Goal: Transaction & Acquisition: Book appointment/travel/reservation

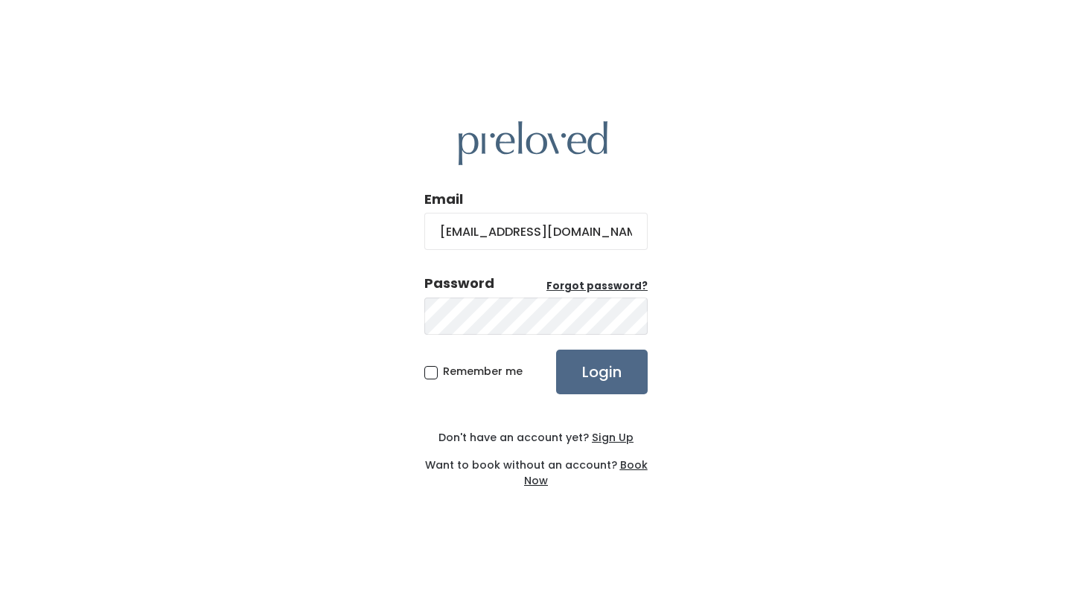
type input "emilyantonetti@gmail.com"
click at [443, 374] on span "Remember me" at bounding box center [483, 371] width 80 height 15
click at [443, 374] on input "Remember me" at bounding box center [448, 369] width 10 height 10
checkbox input "true"
click at [601, 372] on input "Login" at bounding box center [602, 372] width 92 height 45
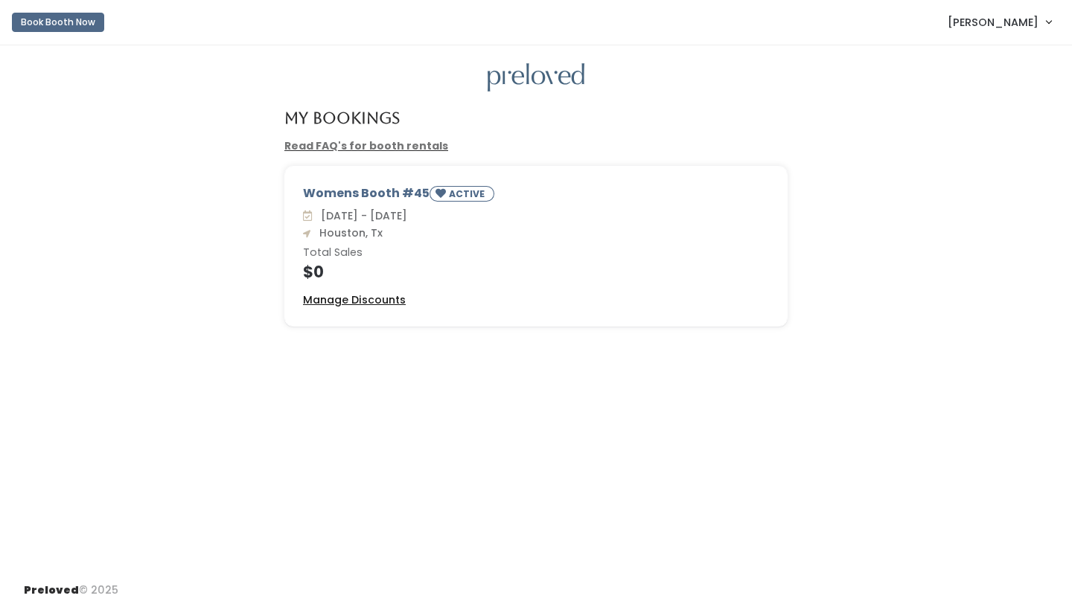
click at [369, 298] on u "Manage Discounts" at bounding box center [354, 299] width 103 height 15
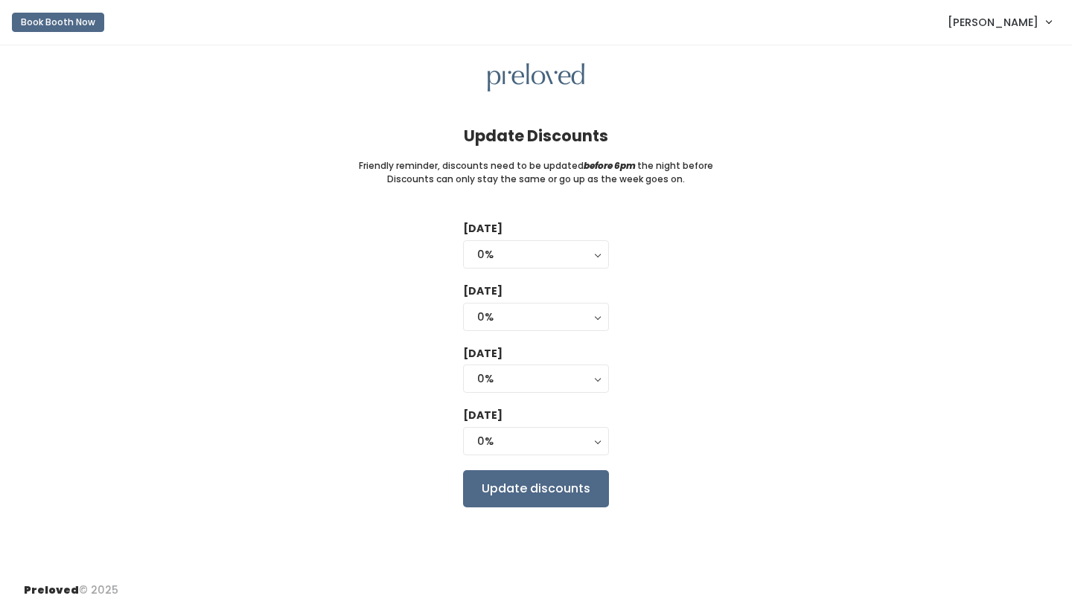
click at [69, 28] on button "Book Booth Now" at bounding box center [58, 22] width 92 height 19
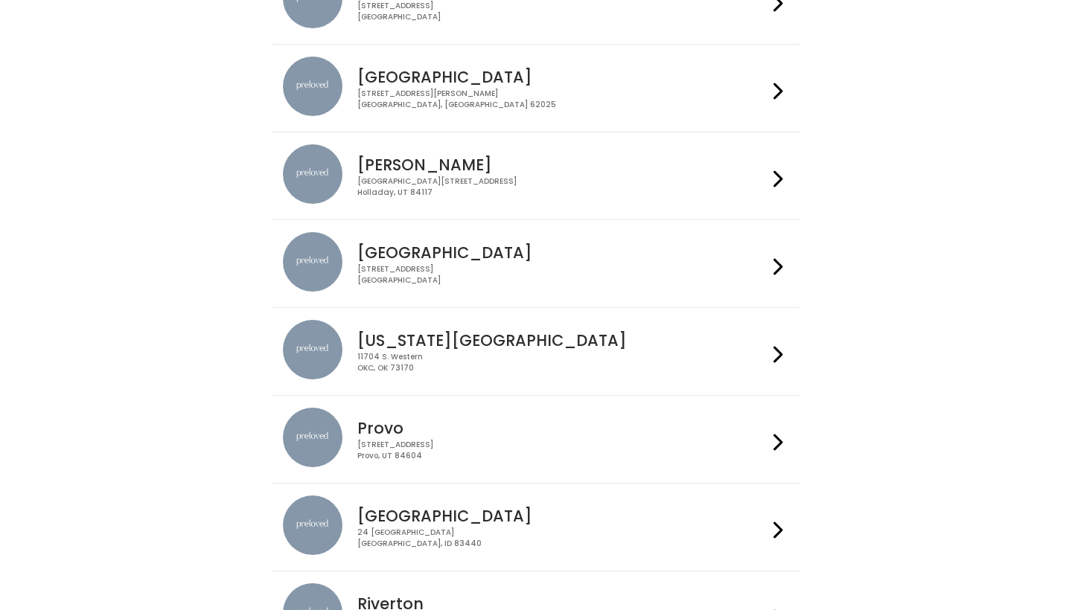
scroll to position [371, 0]
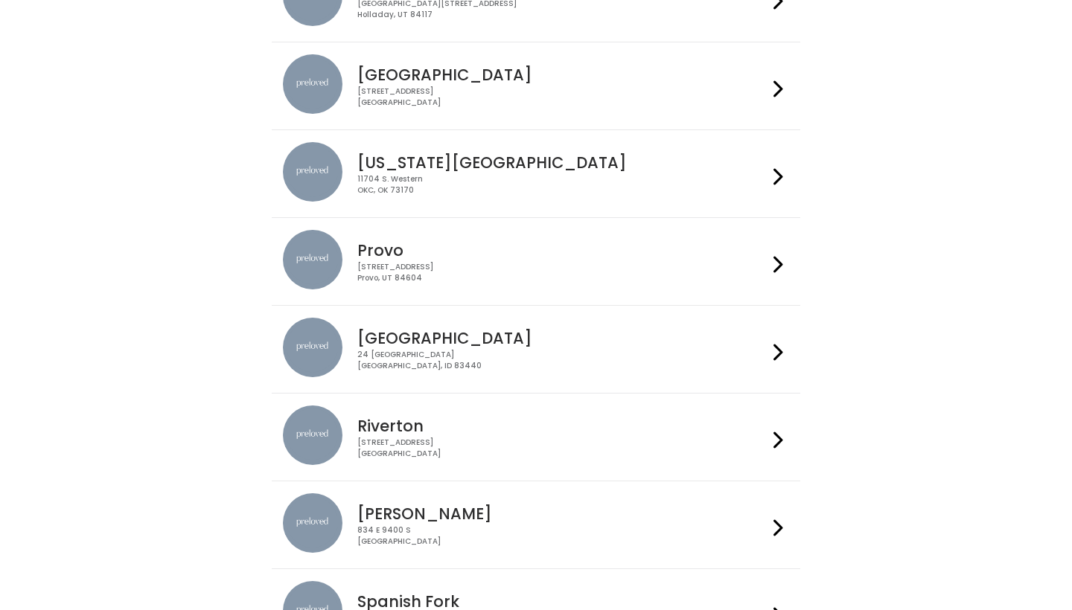
click at [453, 92] on div "3903 N Braeswood Blvd Houston, TX 77025" at bounding box center [561, 97] width 409 height 22
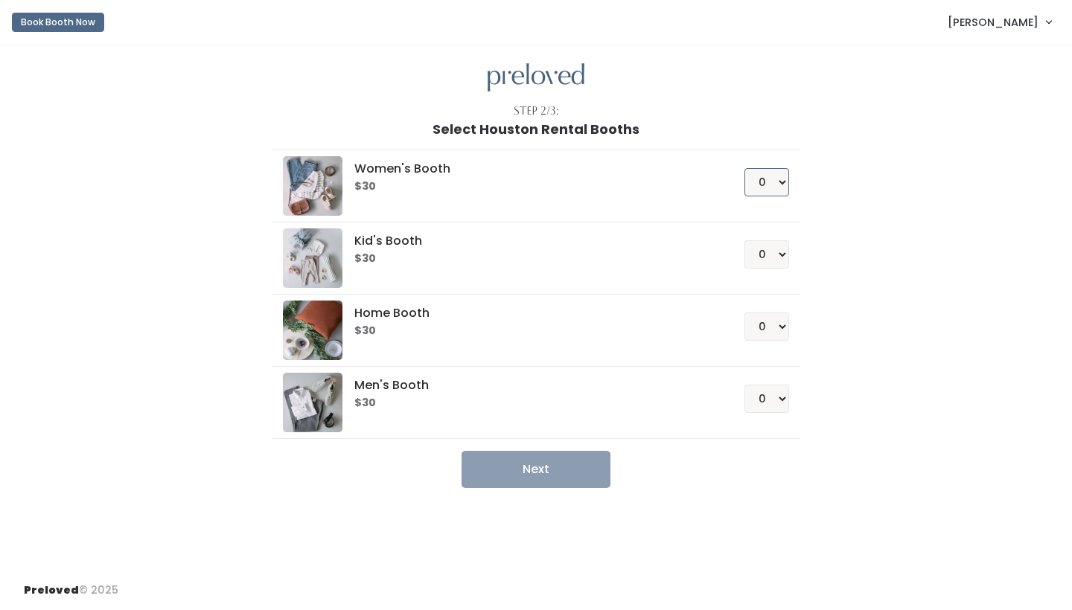
select select "1"
click at [508, 474] on button "Next" at bounding box center [535, 469] width 149 height 37
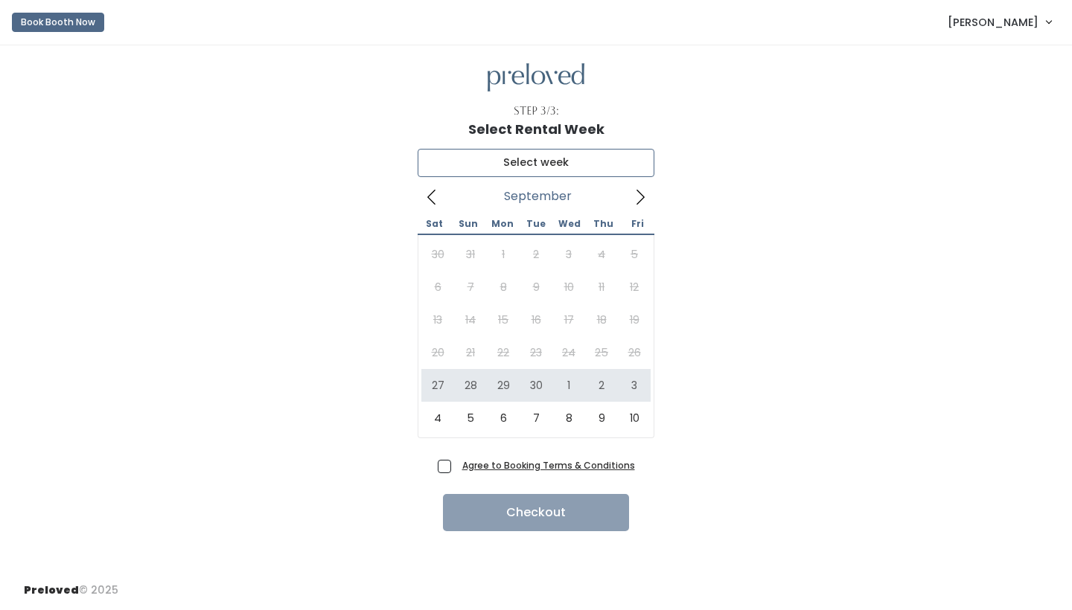
type input "[DATE] to [DATE]"
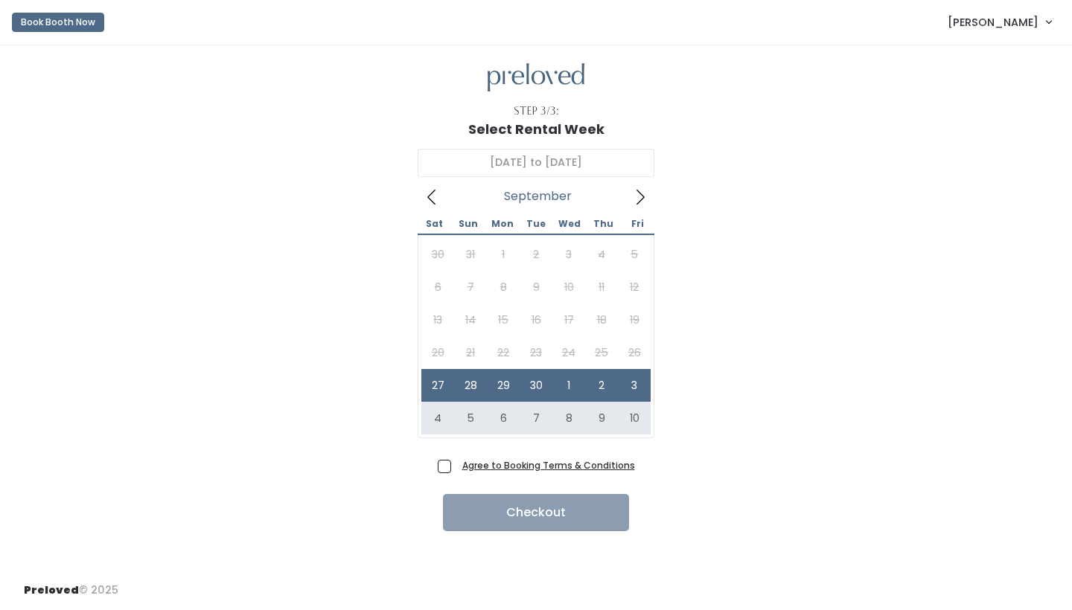
click at [456, 467] on span "Agree to Booking Terms & Conditions" at bounding box center [545, 465] width 179 height 15
click at [456, 467] on input "Agree to Booking Terms & Conditions" at bounding box center [461, 463] width 10 height 10
checkbox input "true"
click at [490, 518] on button "Checkout" at bounding box center [536, 512] width 186 height 37
